Goal: Go to known website: Go to known website

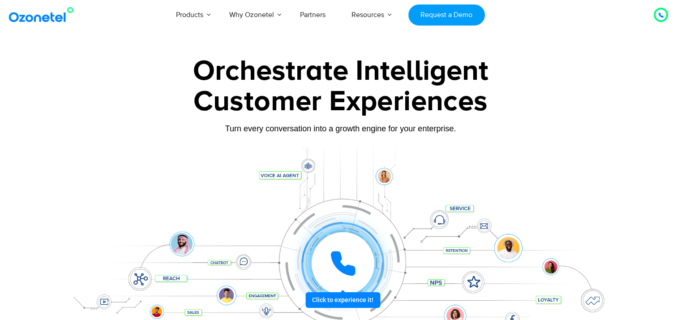
click at [25, 12] on img at bounding box center [43, 15] width 73 height 16
